Goal: Navigation & Orientation: Find specific page/section

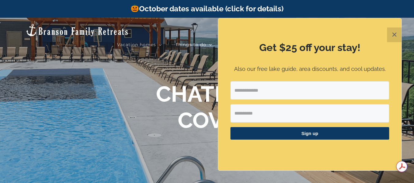
click at [397, 38] on button "✕" at bounding box center [394, 35] width 15 height 15
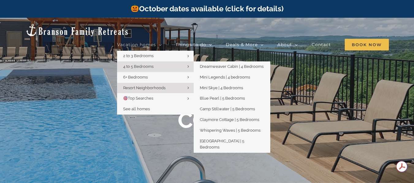
click at [137, 64] on span "4 to 5 Bedrooms" at bounding box center [138, 66] width 30 height 5
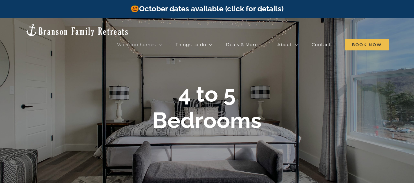
click at [22, 67] on div at bounding box center [207, 109] width 414 height 183
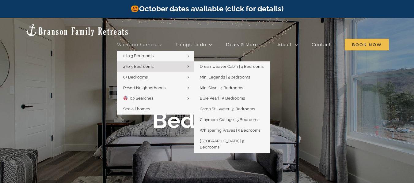
click at [188, 64] on span "Main Menu" at bounding box center [188, 67] width 2 height 6
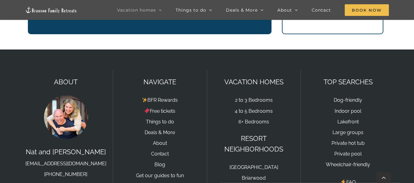
scroll to position [1007, 0]
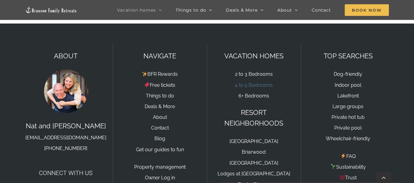
click at [243, 84] on link "4 to 5 Bedrooms" at bounding box center [254, 85] width 38 height 6
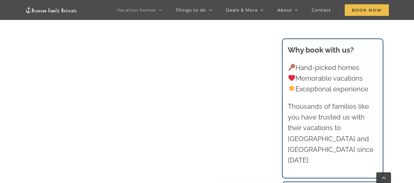
scroll to position [490, 0]
click at [51, 9] on img at bounding box center [51, 9] width 52 height 7
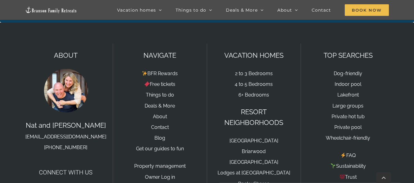
scroll to position [2021, 0]
